Goal: Task Accomplishment & Management: Complete application form

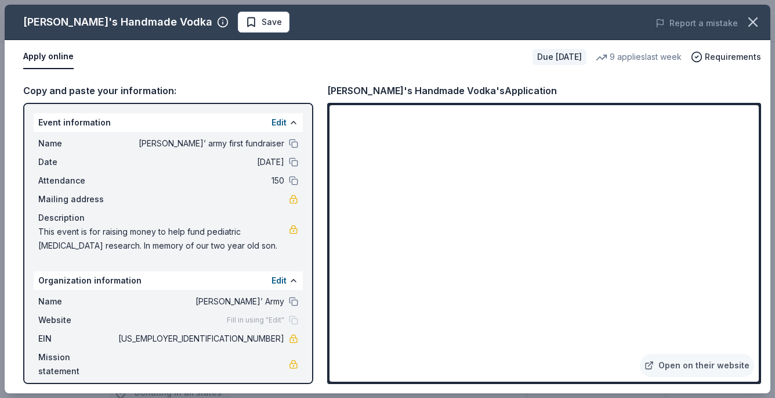
scroll to position [413, 0]
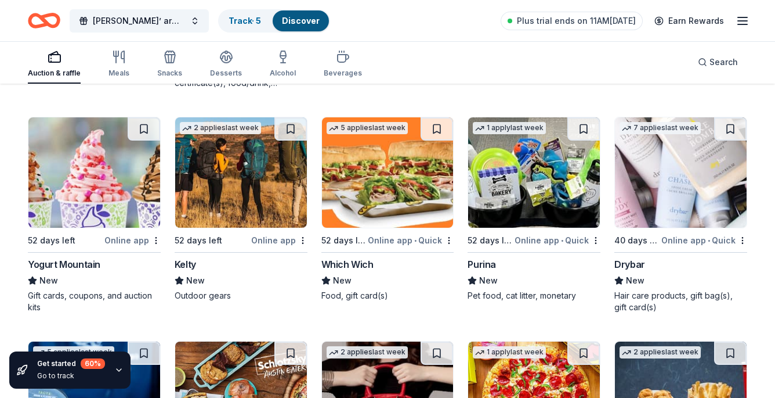
scroll to position [5651, 0]
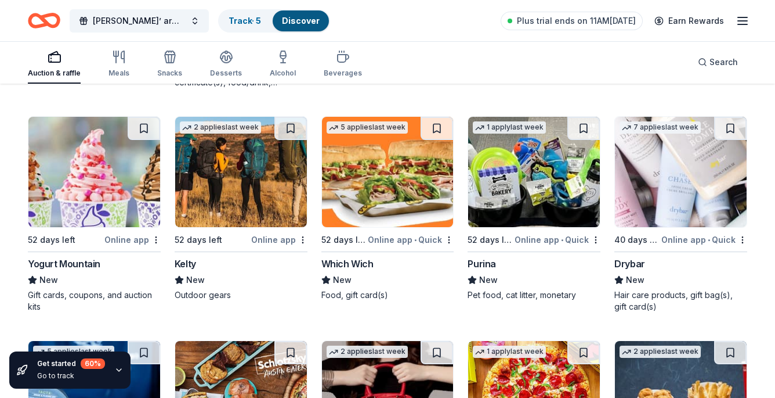
click at [666, 201] on img at bounding box center [681, 172] width 132 height 110
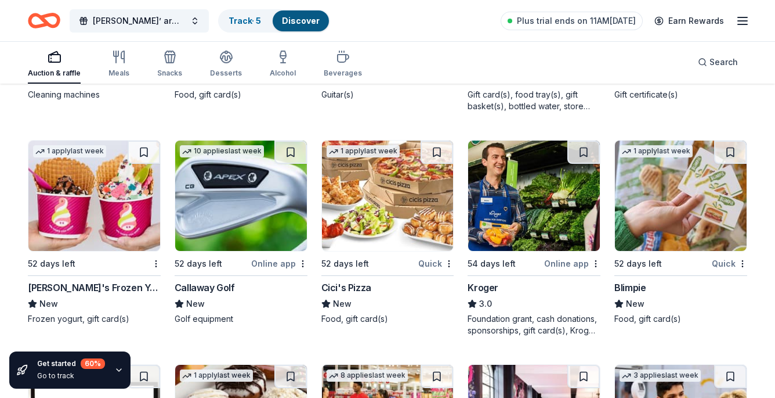
scroll to position [4721, 0]
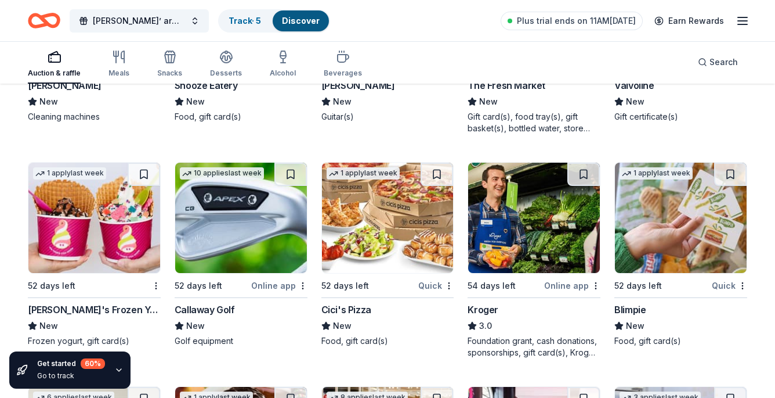
click at [214, 225] on img at bounding box center [241, 217] width 132 height 110
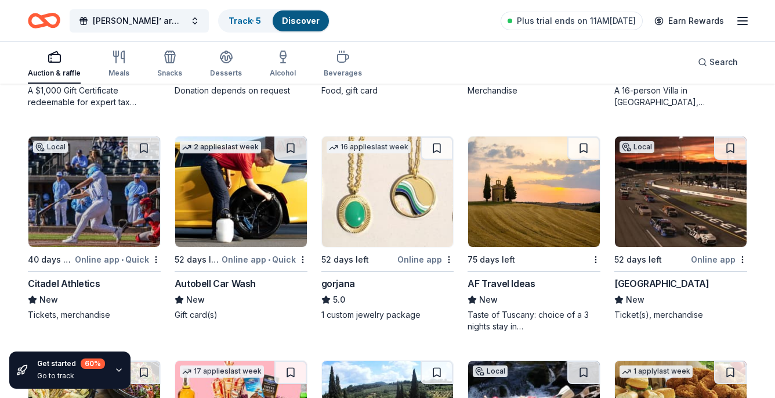
scroll to position [0, 0]
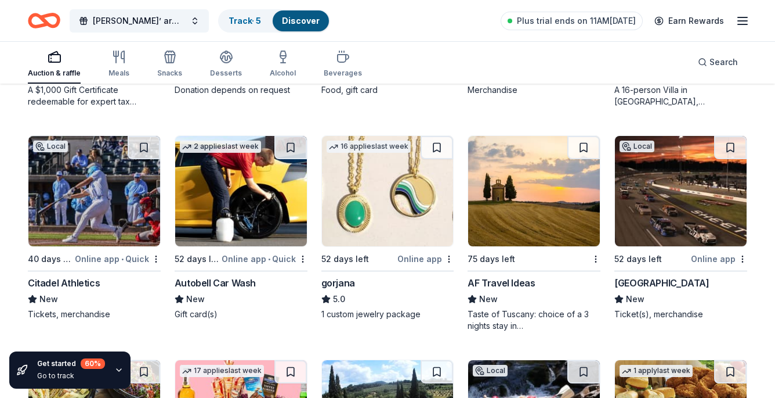
click at [644, 232] on img at bounding box center [681, 191] width 132 height 110
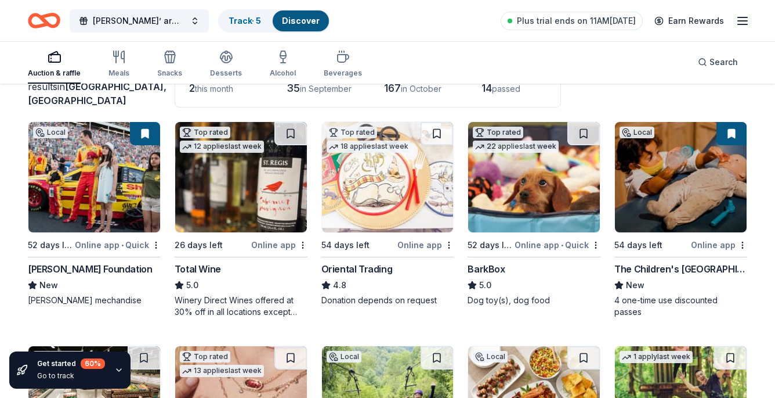
scroll to position [92, 0]
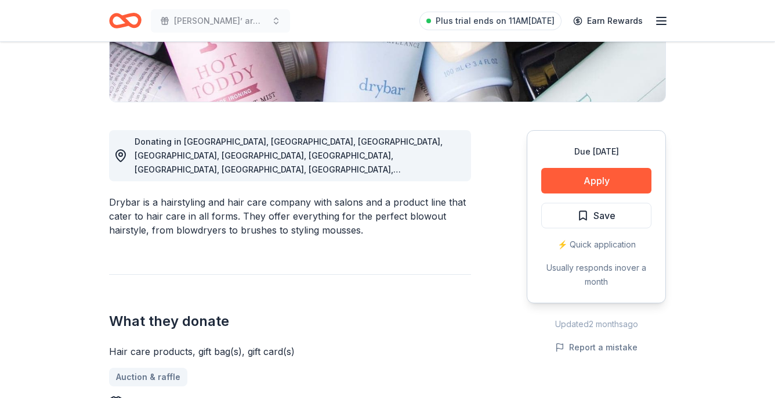
scroll to position [250, 0]
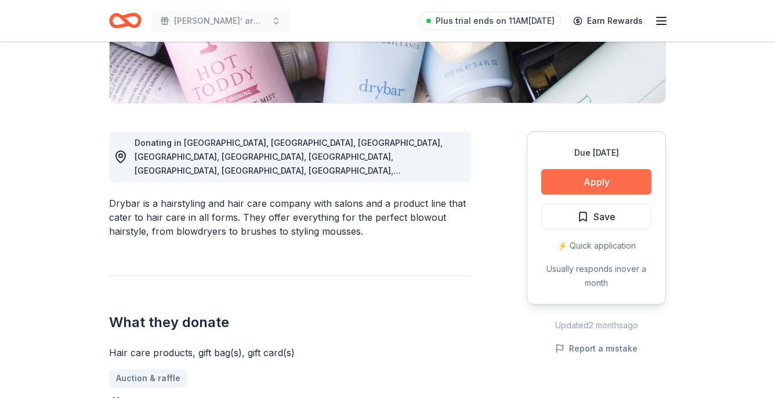
click at [588, 179] on button "Apply" at bounding box center [596, 182] width 110 height 26
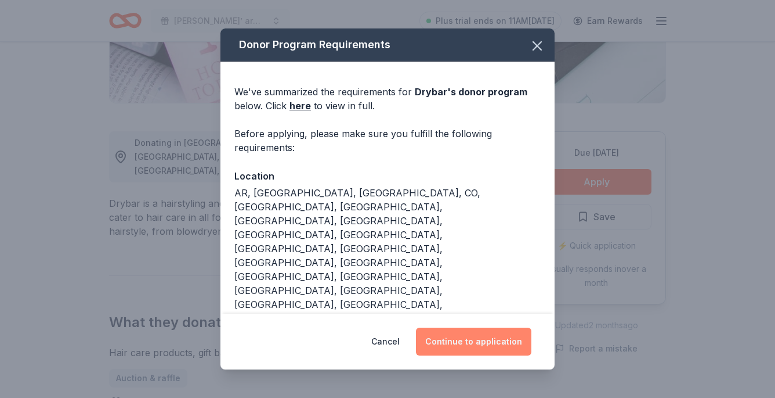
click at [442, 348] on button "Continue to application" at bounding box center [473, 341] width 115 height 28
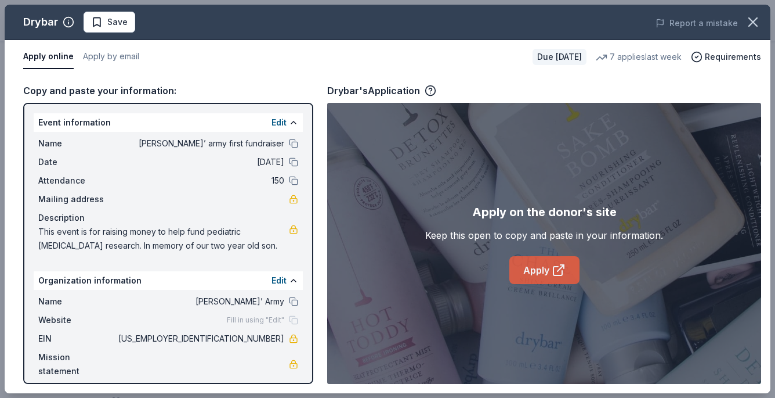
click at [554, 272] on icon at bounding box center [559, 270] width 14 height 14
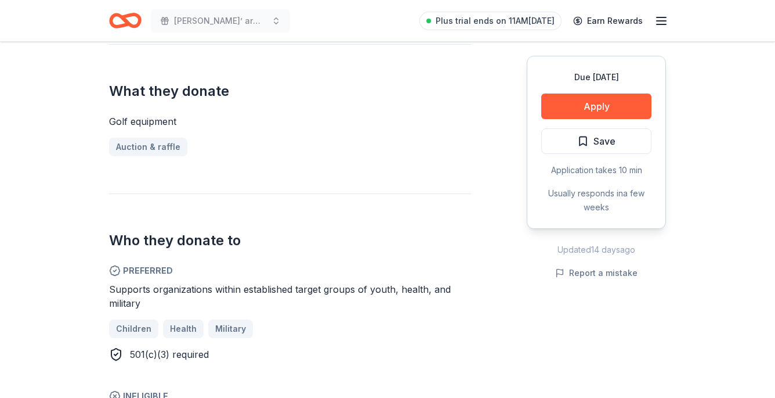
scroll to position [454, 0]
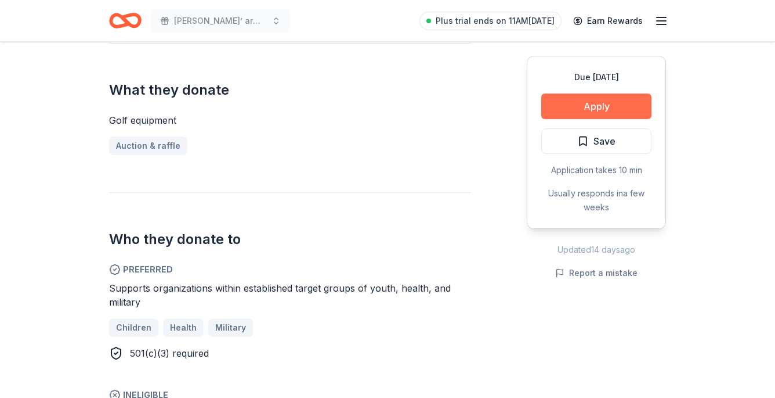
click at [587, 113] on button "Apply" at bounding box center [596, 106] width 110 height 26
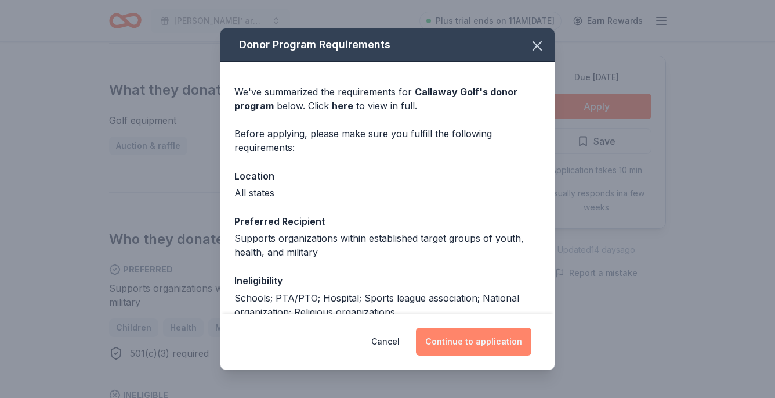
click at [485, 343] on button "Continue to application" at bounding box center [473, 341] width 115 height 28
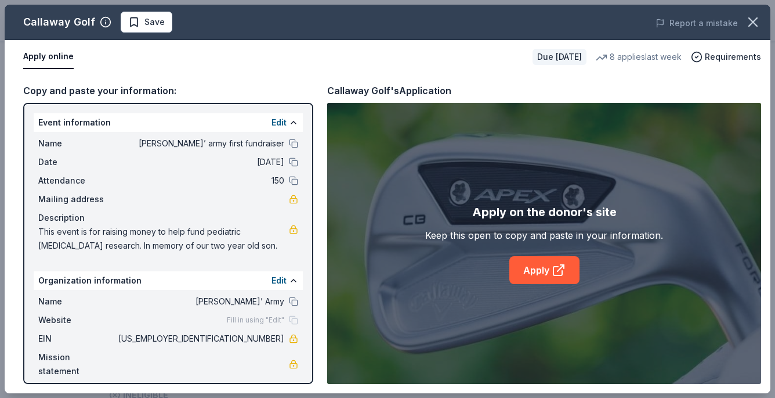
click at [547, 254] on div "Apply on the donor's site Keep this open to copy and paste in your information.…" at bounding box center [544, 243] width 238 height 81
click at [547, 274] on link "Apply" at bounding box center [545, 270] width 70 height 28
